Goal: Check status: Check status

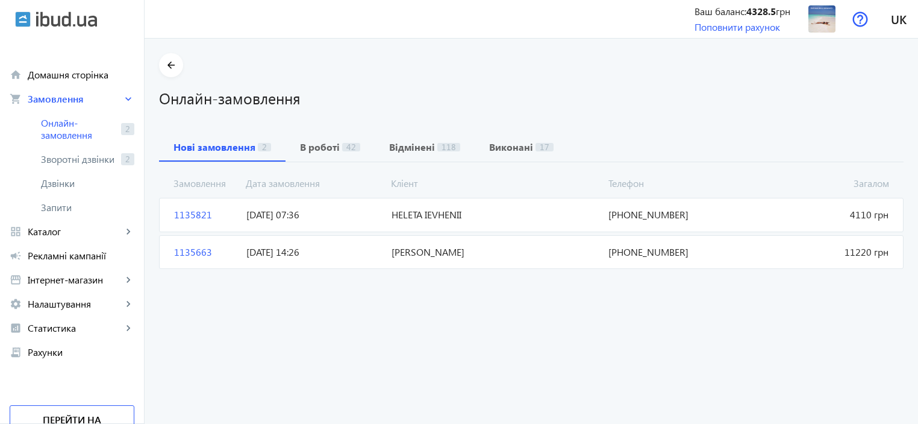
click at [405, 215] on span "HELETA IEVHENII" at bounding box center [495, 214] width 217 height 13
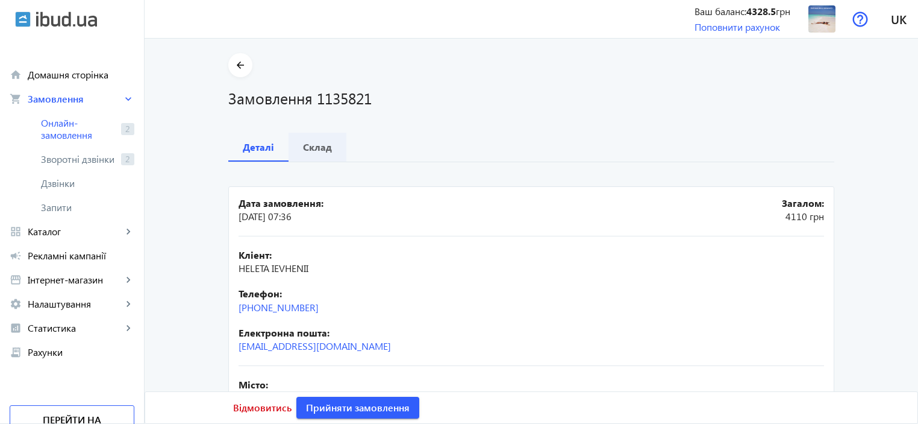
click at [318, 148] on b "Склад" at bounding box center [317, 147] width 29 height 10
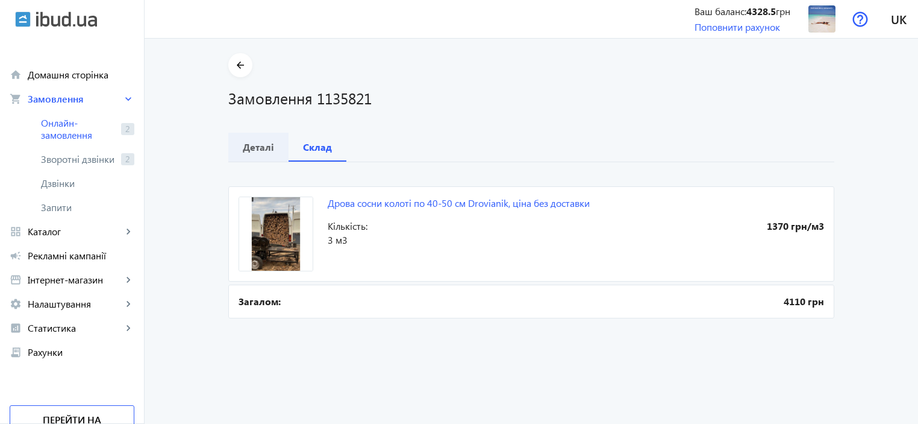
click at [253, 148] on b "Деталі" at bounding box center [258, 147] width 31 height 10
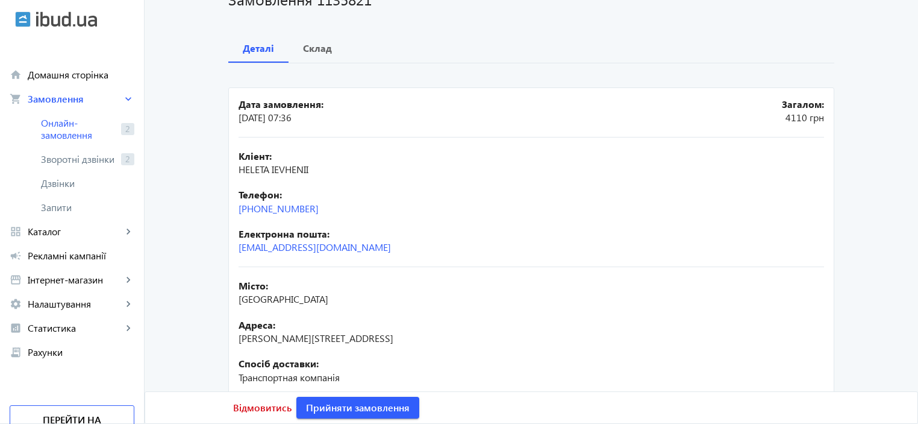
scroll to position [120, 0]
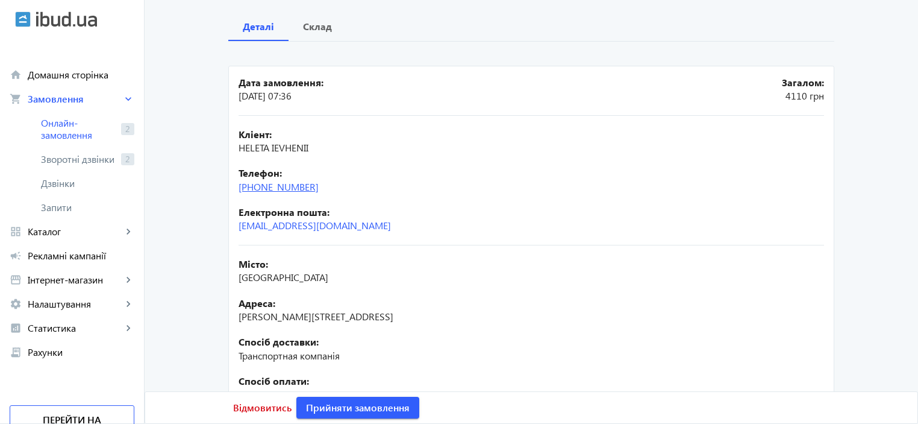
drag, startPoint x: 327, startPoint y: 181, endPoint x: 235, endPoint y: 182, distance: 91.6
click at [239, 182] on div "Телефон: [PHONE_NUMBER]" at bounding box center [532, 179] width 586 height 27
copy link "[PHONE_NUMBER]"
